Goal: Information Seeking & Learning: Learn about a topic

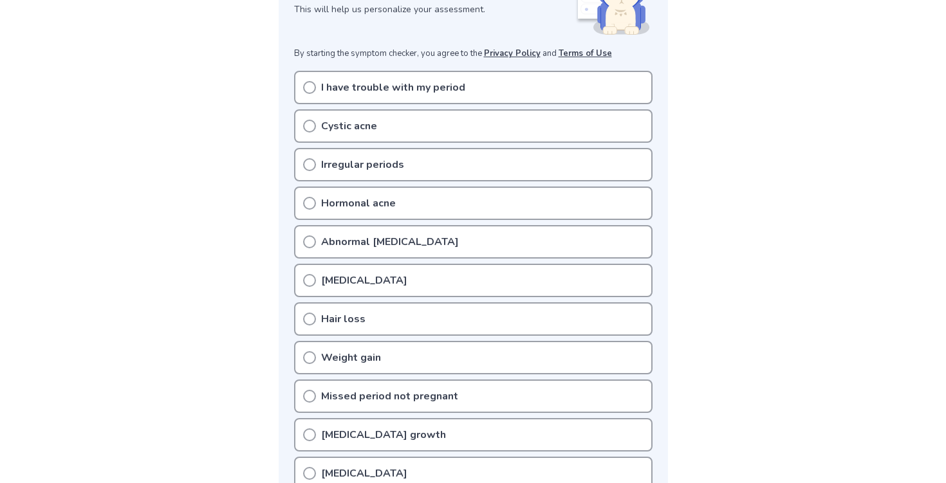
scroll to position [224, 0]
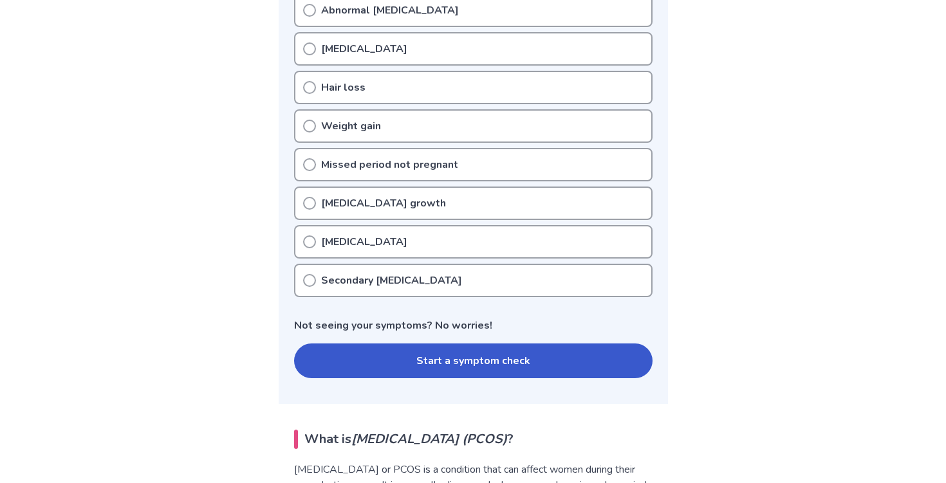
scroll to position [454, 0]
click at [431, 135] on div "Weight gain" at bounding box center [473, 126] width 358 height 33
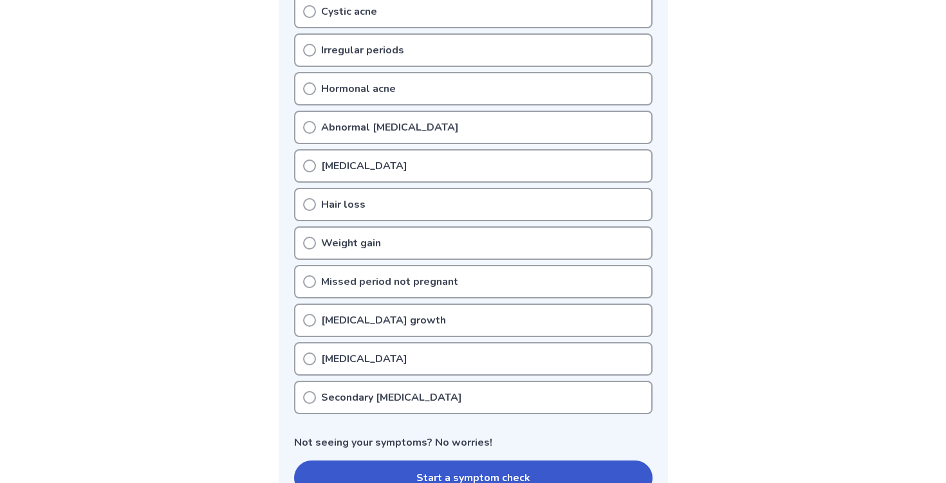
scroll to position [363, 0]
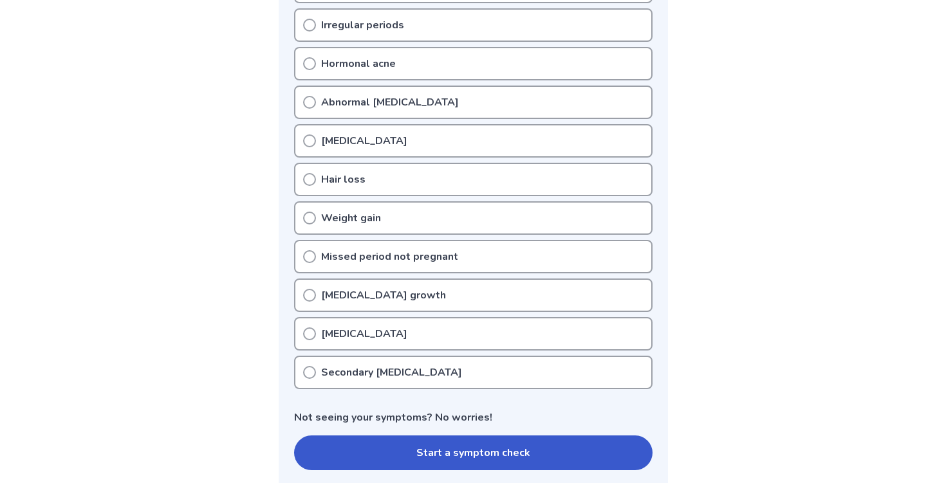
click at [308, 220] on icon at bounding box center [309, 218] width 13 height 13
click at [425, 442] on button "Start a symptom check" at bounding box center [473, 453] width 358 height 35
